Goal: Communication & Community: Ask a question

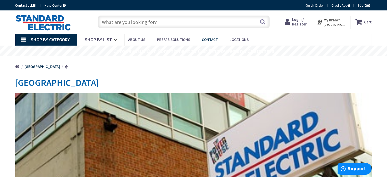
click at [206, 41] on span "Contact" at bounding box center [210, 39] width 16 height 5
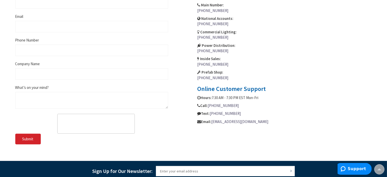
scroll to position [255, 0]
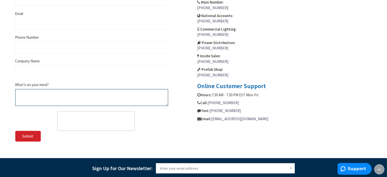
click at [45, 95] on textarea "What’s on your mind?" at bounding box center [91, 97] width 153 height 17
paste textarea "Want your customers buying more from you? Let's run a free training that shows …"
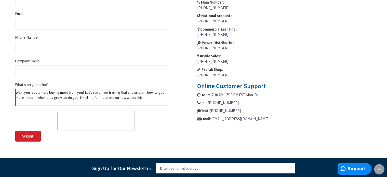
type textarea "Want your customers buying more from you? Let's run a free training that shows …"
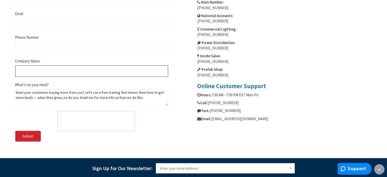
click at [27, 67] on input "Company Name" at bounding box center [91, 71] width 153 height 11
type input "[DOMAIN_NAME]"
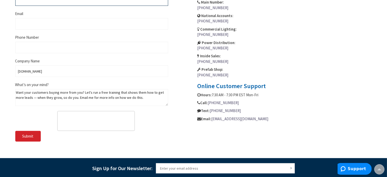
type input "[PERSON_NAME]"
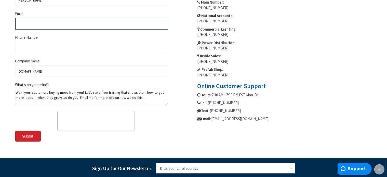
type input "[EMAIL_ADDRESS][DOMAIN_NAME]"
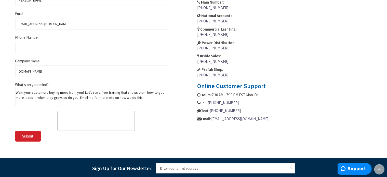
type input "8774843627"
click at [34, 135] on button "Submit" at bounding box center [28, 136] width 26 height 11
